Goal: Transaction & Acquisition: Purchase product/service

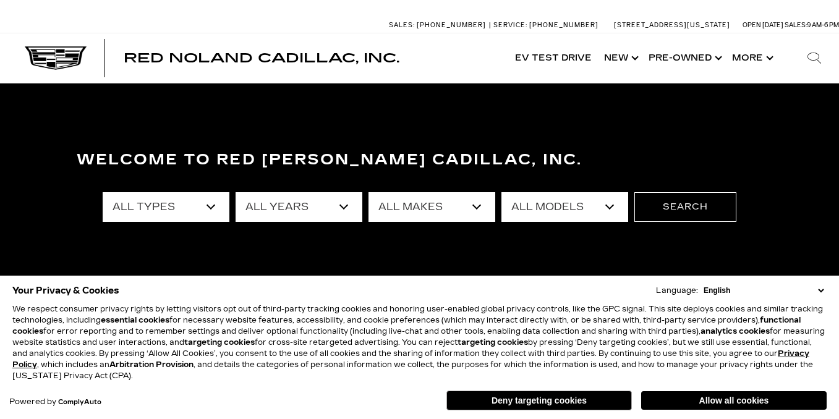
select select "Used"
click at [103, 192] on select "All Types New Used Certified Used Demo" at bounding box center [166, 207] width 127 height 30
click at [477, 201] on select "All Makes Audi BMW Cadillac Chevrolet Dodge Ford GMC Honda Jeep Lexus Mercedes-…" at bounding box center [431, 207] width 127 height 30
select select "Cadillac"
click at [368, 192] on select "All Makes Audi BMW Cadillac Chevrolet Dodge Ford GMC Honda Jeep Lexus Mercedes-…" at bounding box center [431, 207] width 127 height 30
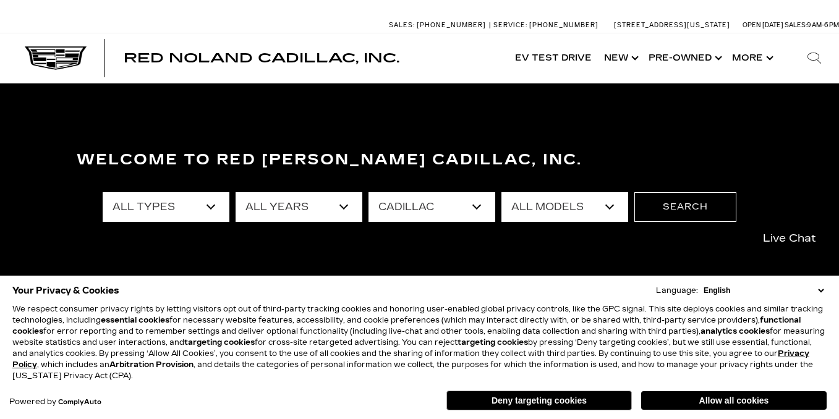
click at [609, 201] on select "All Models CT5 Escalade OPTIQ XT4 XT5 XT6" at bounding box center [564, 207] width 127 height 30
click at [583, 257] on div "Welcome to Red [PERSON_NAME] Cadillac, Inc. All Types Used Certified Used All Y…" at bounding box center [419, 235] width 839 height 185
click at [610, 206] on select "All Models CT5 Escalade OPTIQ XT4 XT5 XT6" at bounding box center [564, 207] width 127 height 30
select select "Escalade"
click at [501, 192] on select "All Models CT5 Escalade OPTIQ XT4 XT5 XT6" at bounding box center [564, 207] width 127 height 30
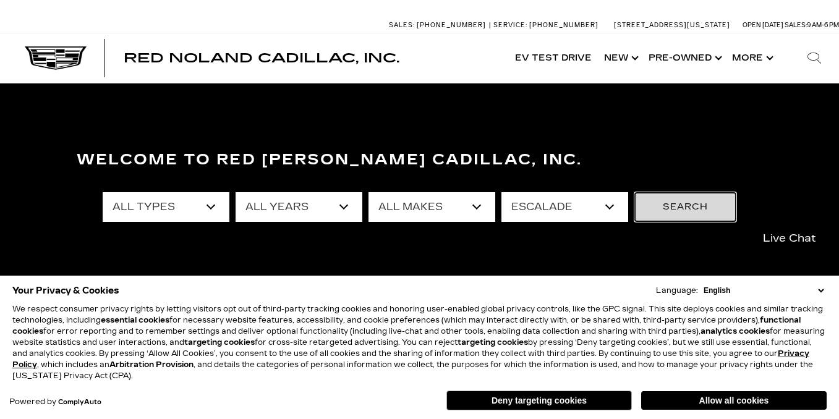
click at [695, 205] on button "Search" at bounding box center [685, 207] width 102 height 30
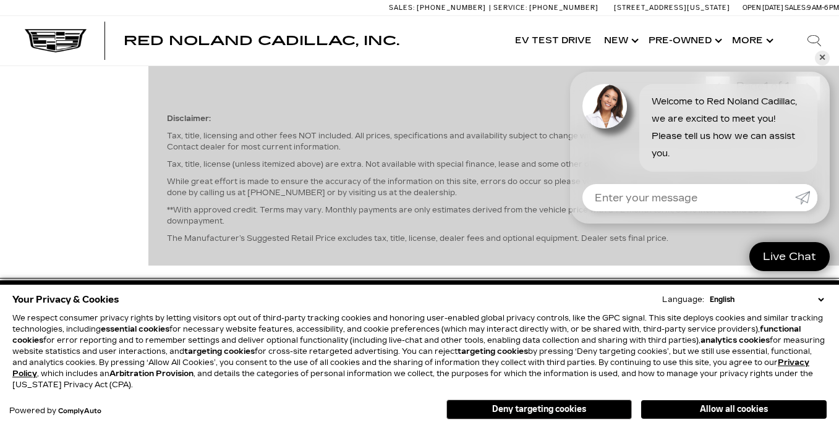
scroll to position [1483, 0]
